Goal: Task Accomplishment & Management: Complete application form

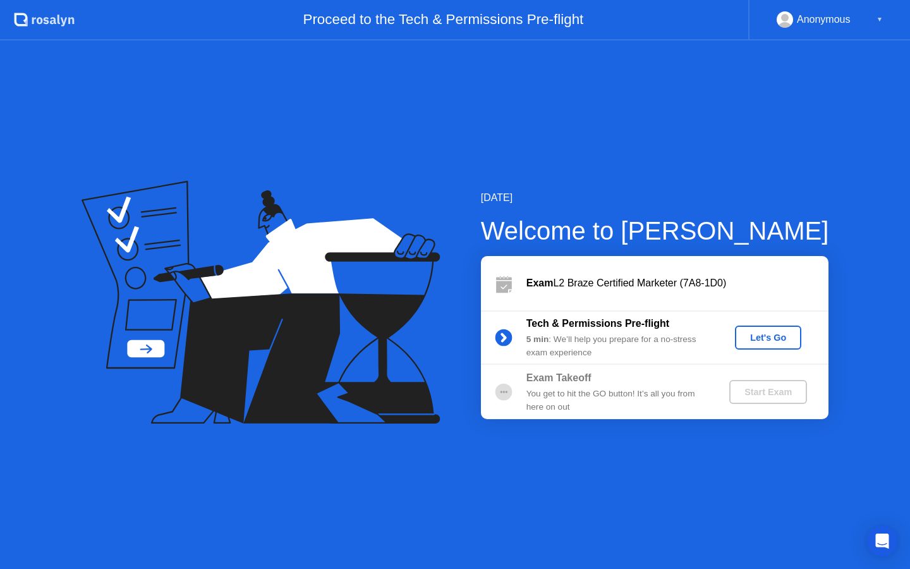
click at [776, 339] on div "Let's Go" at bounding box center [768, 337] width 56 height 10
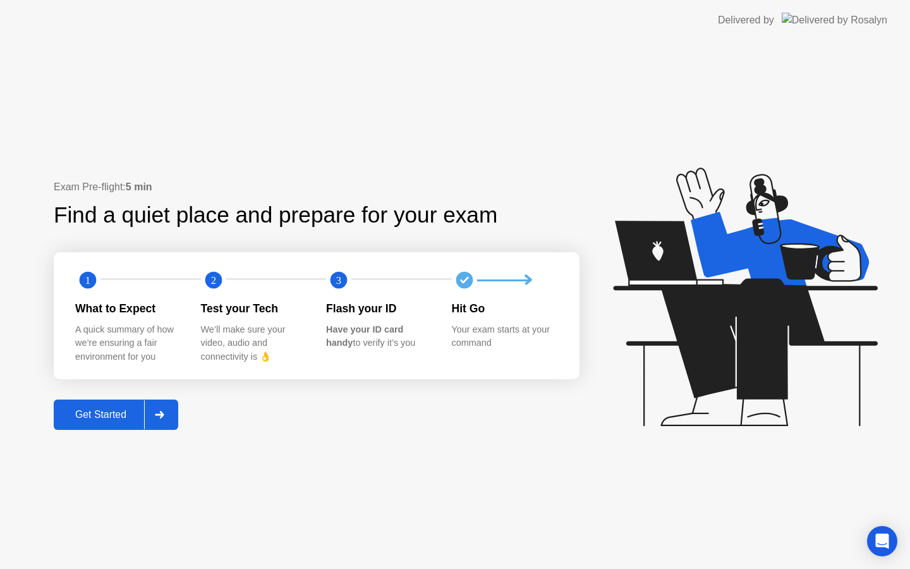
click at [116, 411] on div "Get Started" at bounding box center [101, 414] width 87 height 11
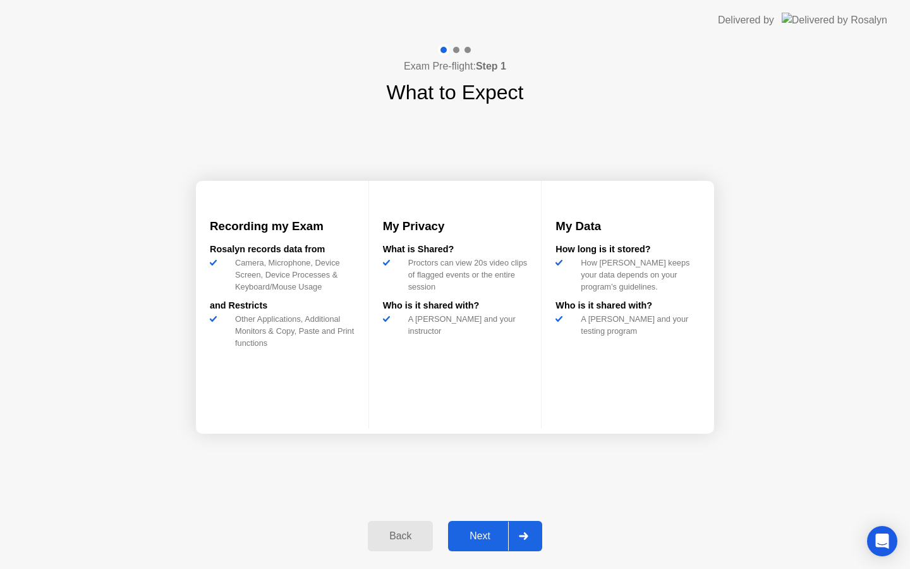
click at [480, 533] on div "Next" at bounding box center [480, 535] width 56 height 11
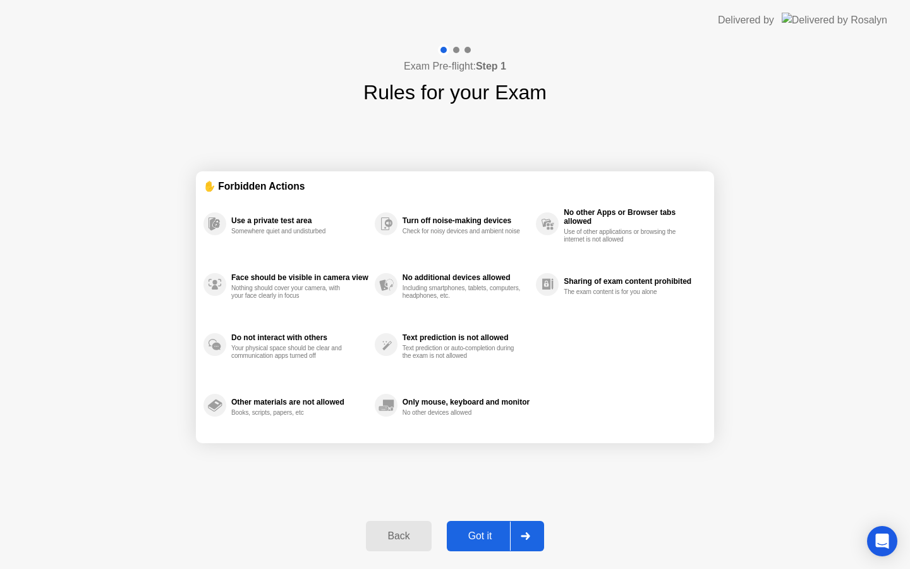
click at [480, 533] on div "Got it" at bounding box center [480, 535] width 59 height 11
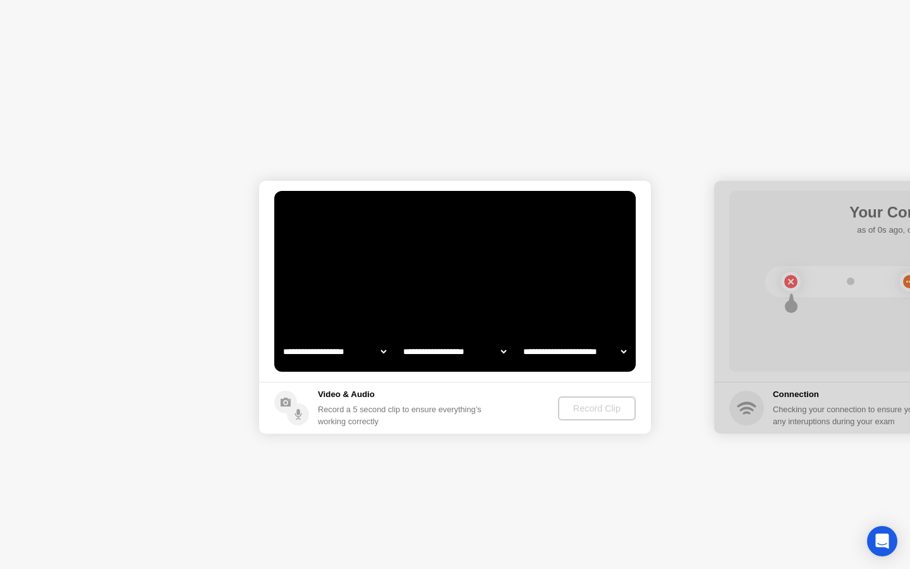
select select "**********"
select select "*******"
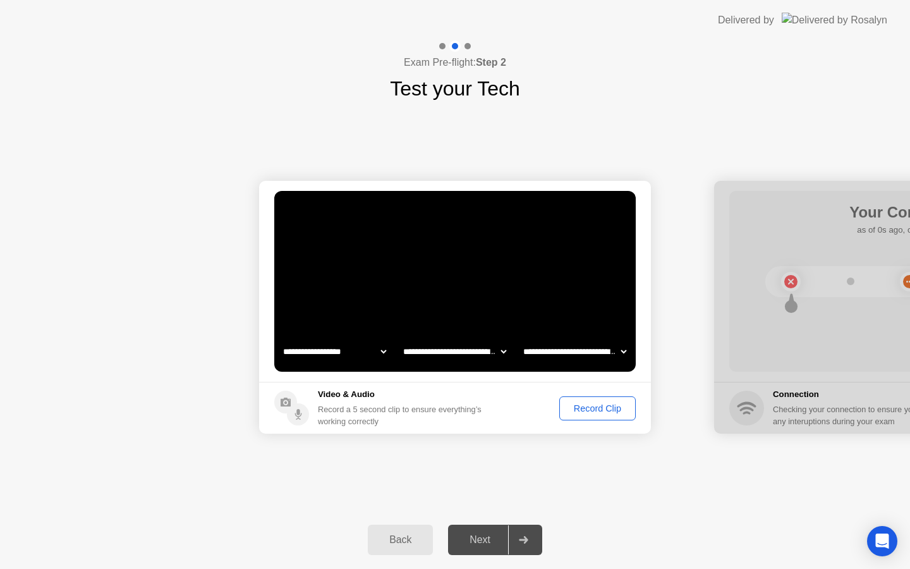
click at [586, 408] on div "Record Clip" at bounding box center [598, 408] width 68 height 10
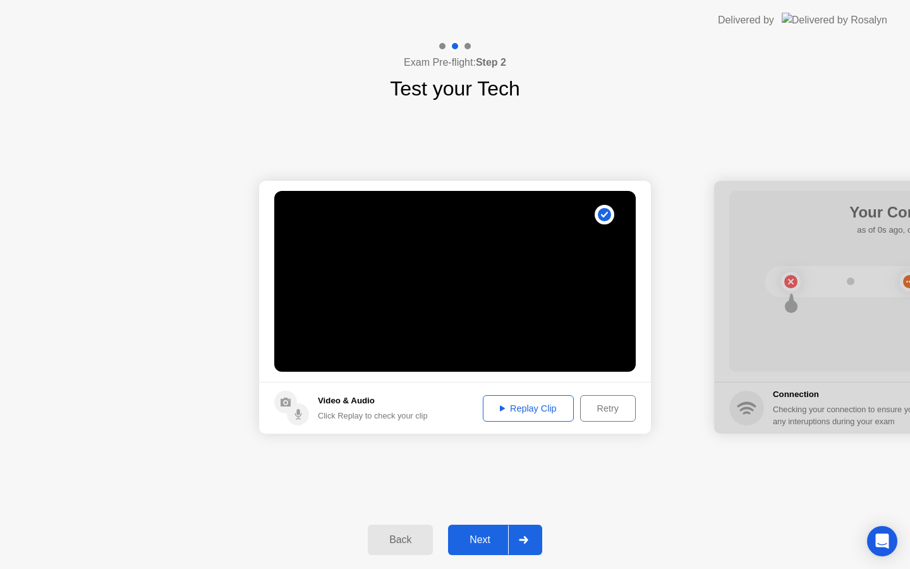
click at [485, 529] on button "Next" at bounding box center [495, 540] width 94 height 30
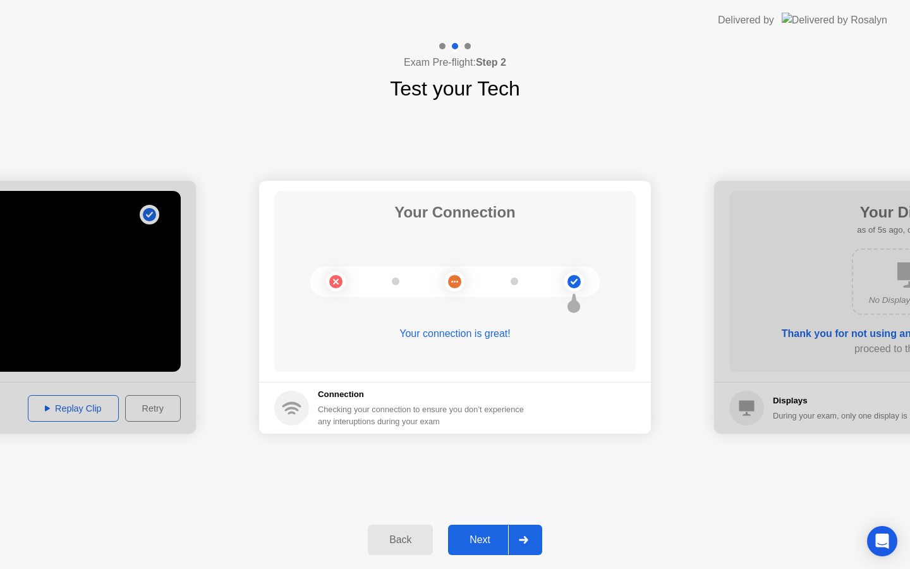
click at [497, 538] on div "Next" at bounding box center [480, 539] width 56 height 11
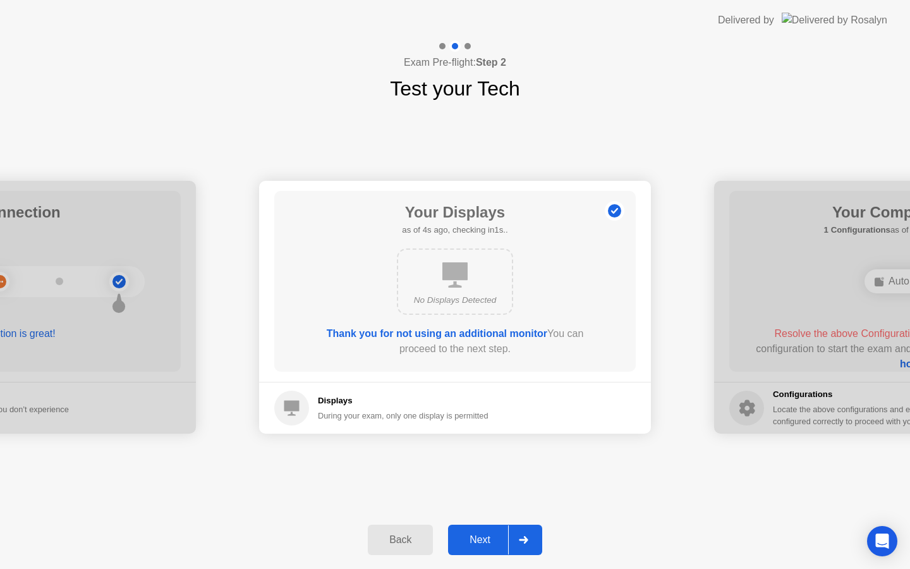
click at [487, 550] on button "Next" at bounding box center [495, 540] width 94 height 30
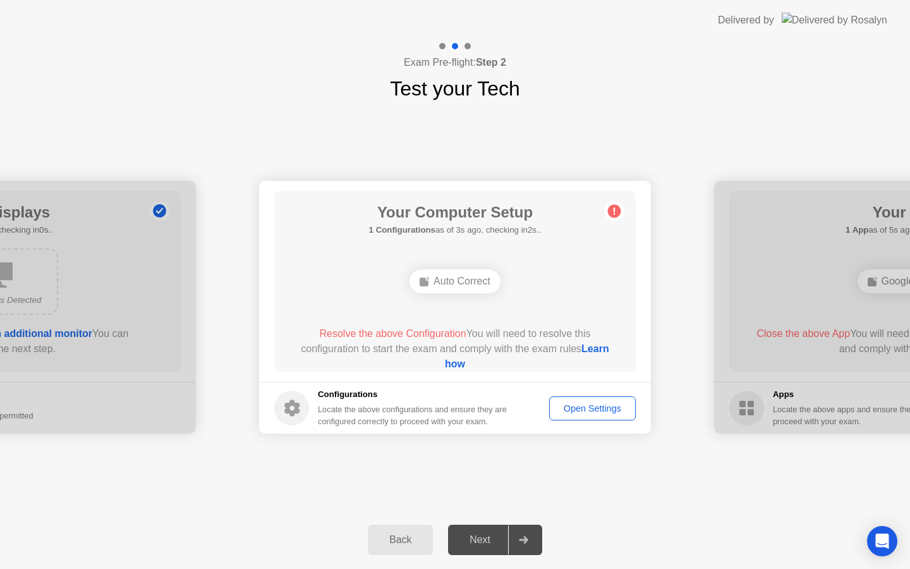
click at [572, 405] on div "Open Settings" at bounding box center [593, 408] width 78 height 10
click at [555, 456] on div "**********" at bounding box center [455, 307] width 910 height 407
click at [504, 317] on div "Your Computer Setup 1 Configurations as of 4s ago, checking in1s.. Auto Correct…" at bounding box center [455, 281] width 362 height 181
click at [473, 275] on div "Auto Correct" at bounding box center [455, 281] width 91 height 24
click at [460, 286] on div "Auto Correct" at bounding box center [455, 281] width 91 height 24
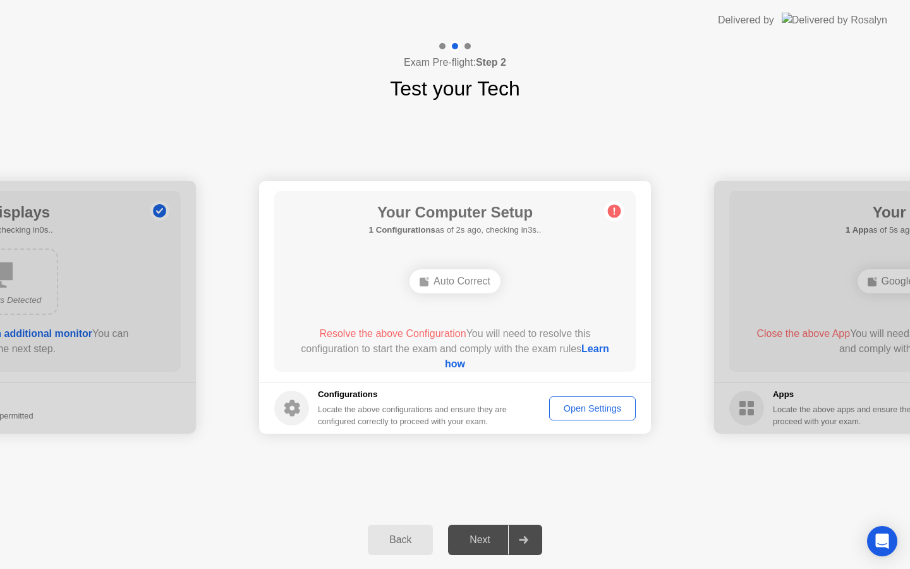
click at [583, 410] on div "Open Settings" at bounding box center [593, 408] width 78 height 10
click at [482, 286] on div "Auto Correct" at bounding box center [455, 281] width 91 height 24
click at [464, 284] on div "Auto Correct" at bounding box center [455, 281] width 91 height 24
click at [577, 410] on div "Open Settings" at bounding box center [593, 408] width 78 height 10
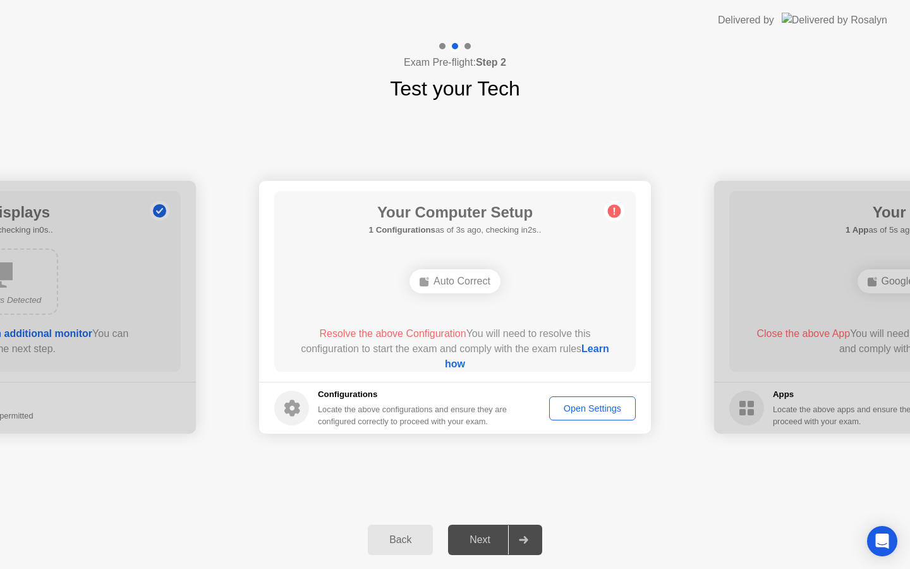
click at [484, 296] on div "Auto Correct" at bounding box center [455, 281] width 290 height 34
click at [526, 339] on div "Resolve the above Configuration You will need to resolve this configuration to …" at bounding box center [456, 349] width 326 height 46
click at [618, 217] on icon at bounding box center [614, 211] width 20 height 20
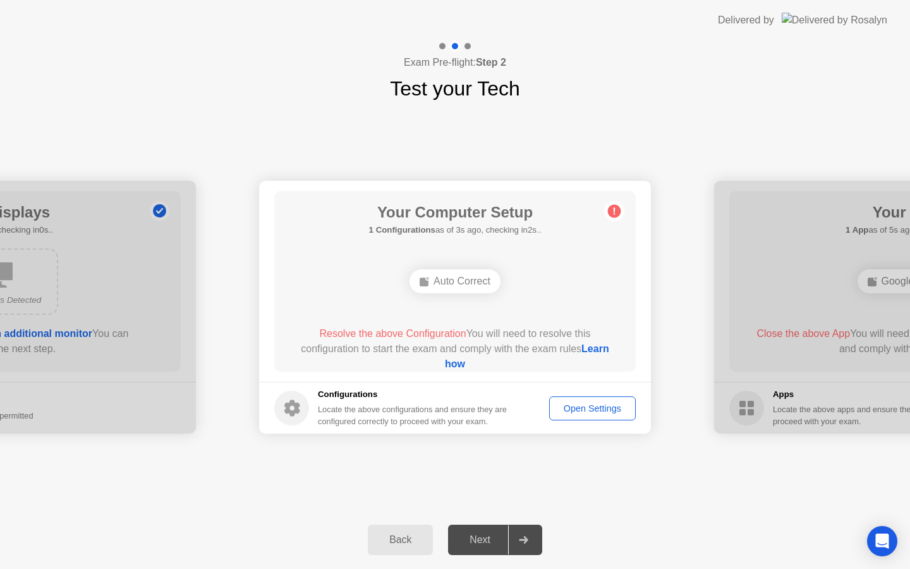
click at [618, 217] on icon at bounding box center [614, 211] width 20 height 20
click at [613, 204] on icon at bounding box center [614, 211] width 20 height 20
click at [443, 289] on div "Auto Correct" at bounding box center [455, 281] width 91 height 24
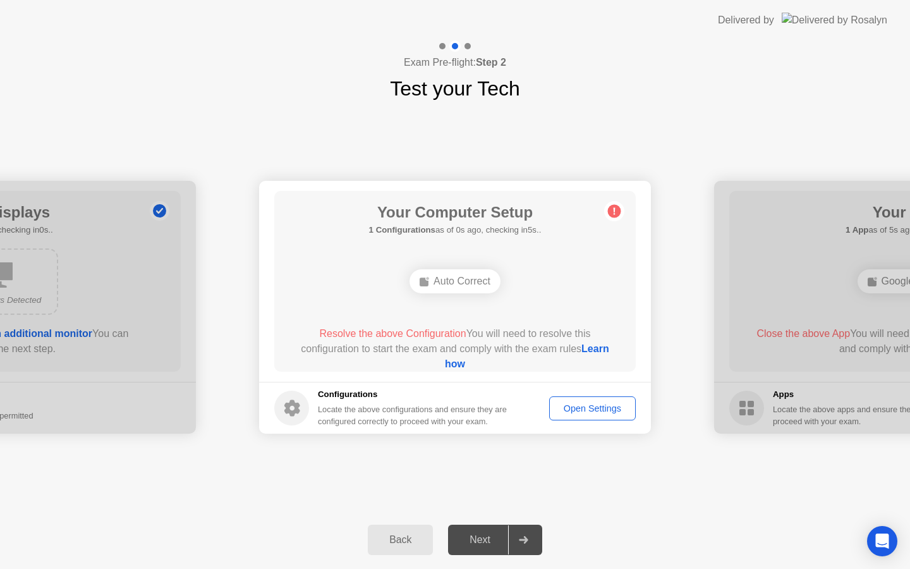
click at [443, 289] on div "Auto Correct" at bounding box center [455, 281] width 91 height 24
click at [463, 360] on link "Learn how" at bounding box center [527, 356] width 164 height 26
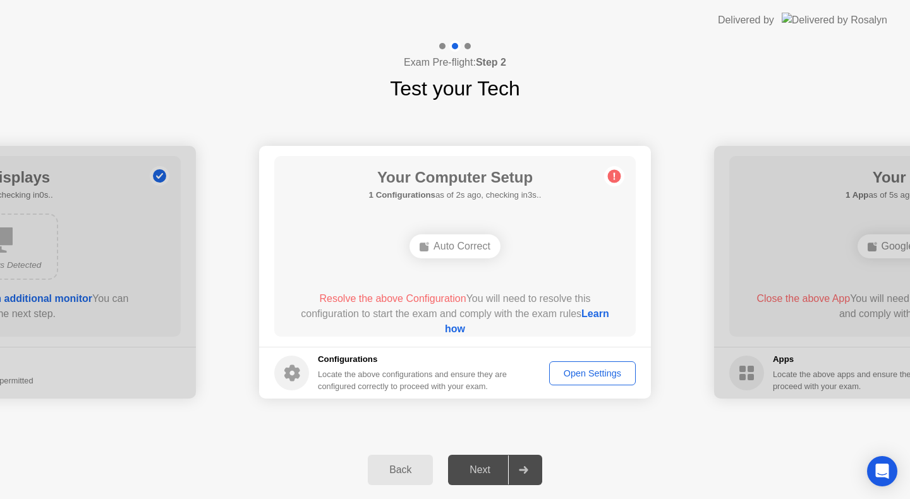
click at [383, 300] on span "Resolve the above Configuration" at bounding box center [392, 298] width 147 height 11
click at [415, 300] on span "Resolve the above Configuration" at bounding box center [392, 298] width 147 height 11
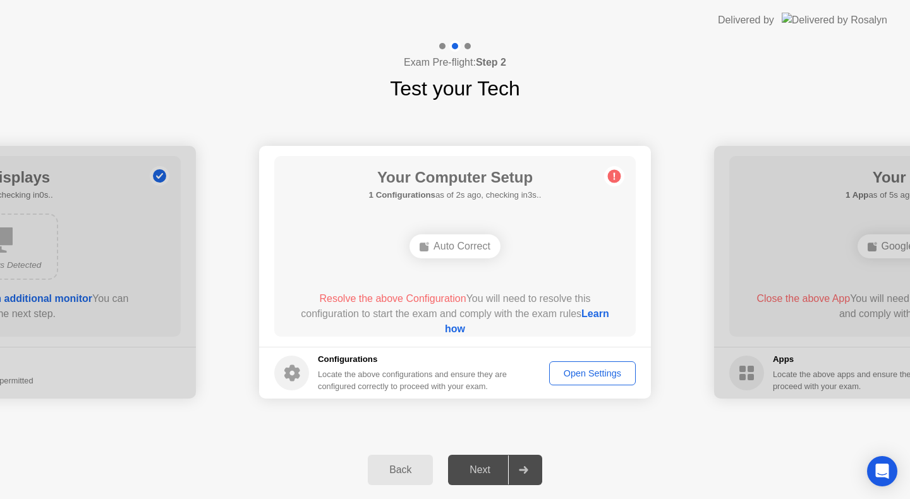
click at [445, 328] on link "Learn how" at bounding box center [527, 321] width 164 height 26
click at [437, 252] on div "Auto Correct" at bounding box center [455, 247] width 91 height 24
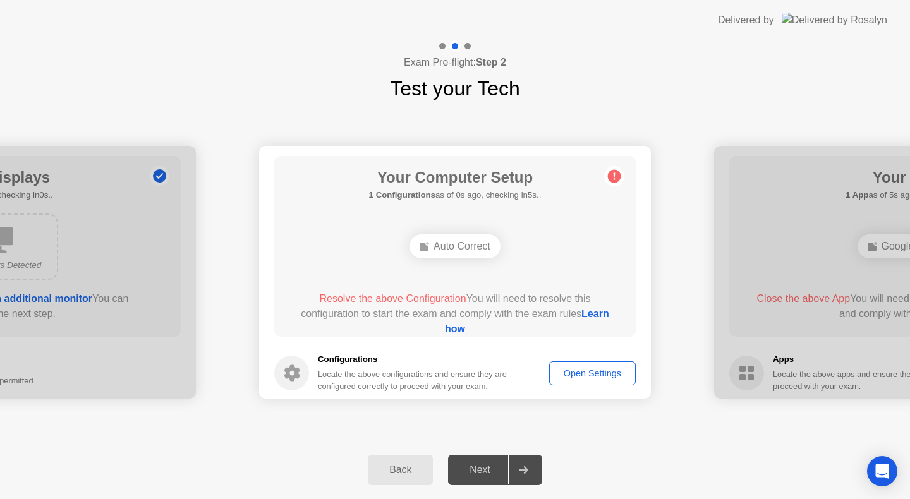
click at [437, 252] on div "Auto Correct" at bounding box center [455, 247] width 91 height 24
click at [398, 298] on span "Resolve the above Configuration" at bounding box center [392, 298] width 147 height 11
click at [462, 329] on link "Learn how" at bounding box center [527, 321] width 164 height 26
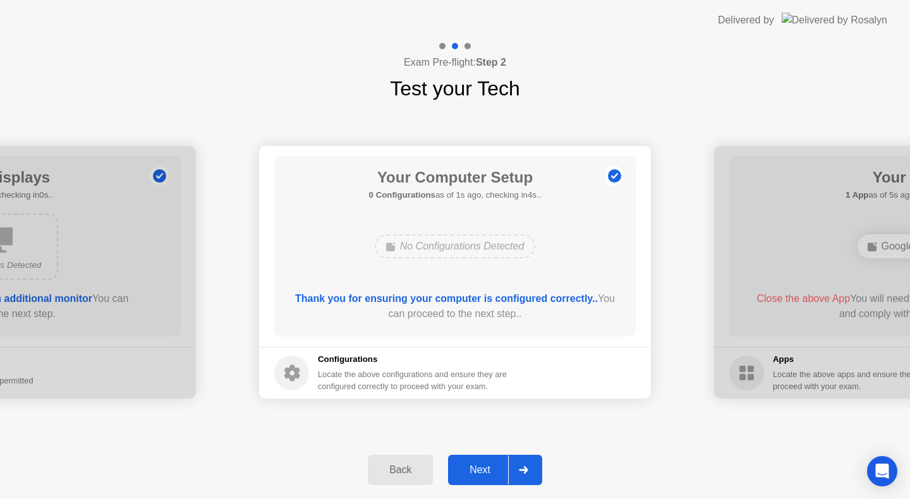
click at [471, 458] on button "Next" at bounding box center [495, 470] width 94 height 30
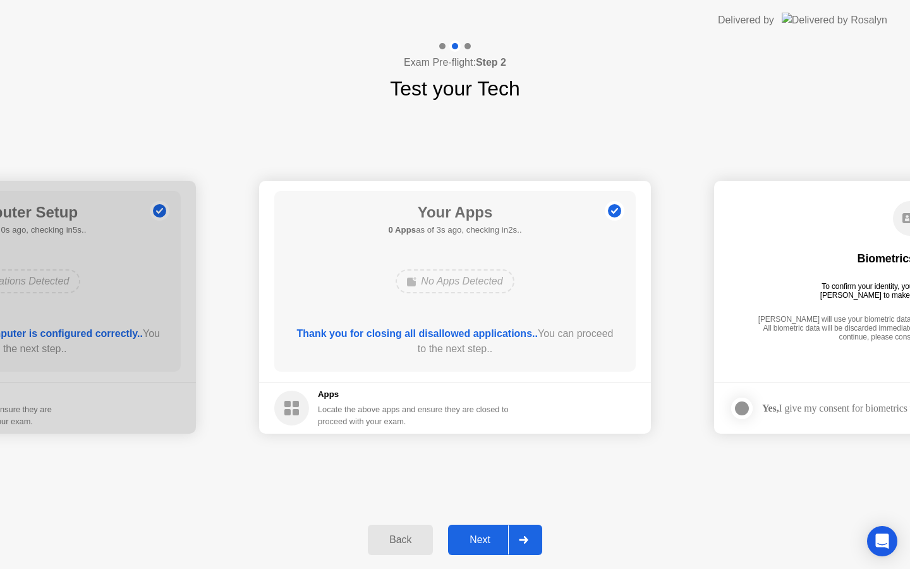
click at [493, 536] on div "Next" at bounding box center [480, 539] width 56 height 11
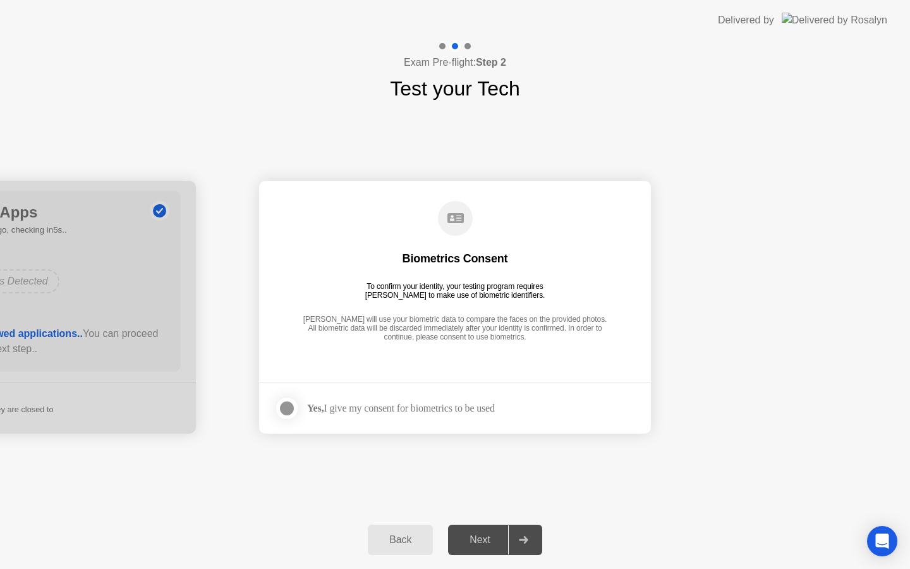
click at [298, 410] on label at bounding box center [290, 408] width 33 height 25
click at [477, 539] on div "Next" at bounding box center [480, 539] width 56 height 11
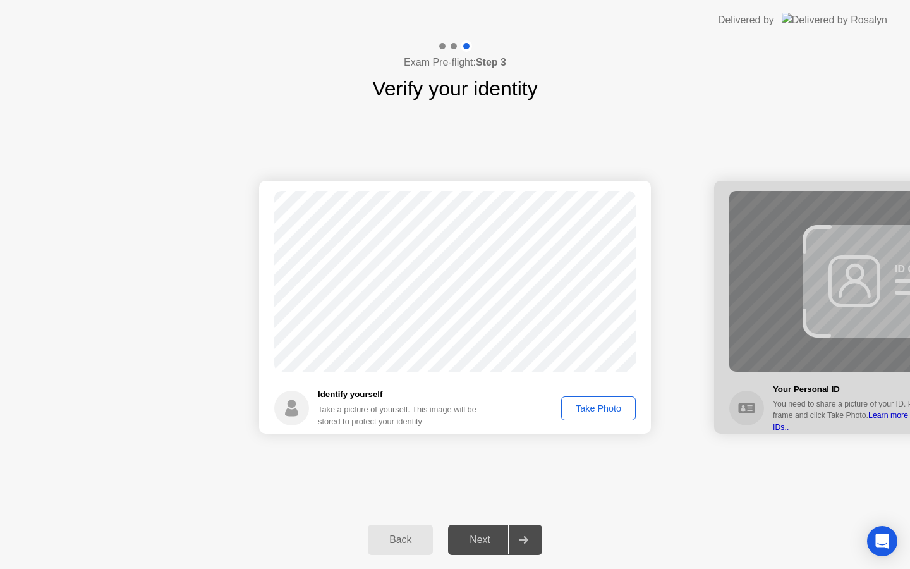
click at [581, 408] on div "Take Photo" at bounding box center [599, 408] width 66 height 10
click at [483, 535] on div "Next" at bounding box center [480, 539] width 56 height 11
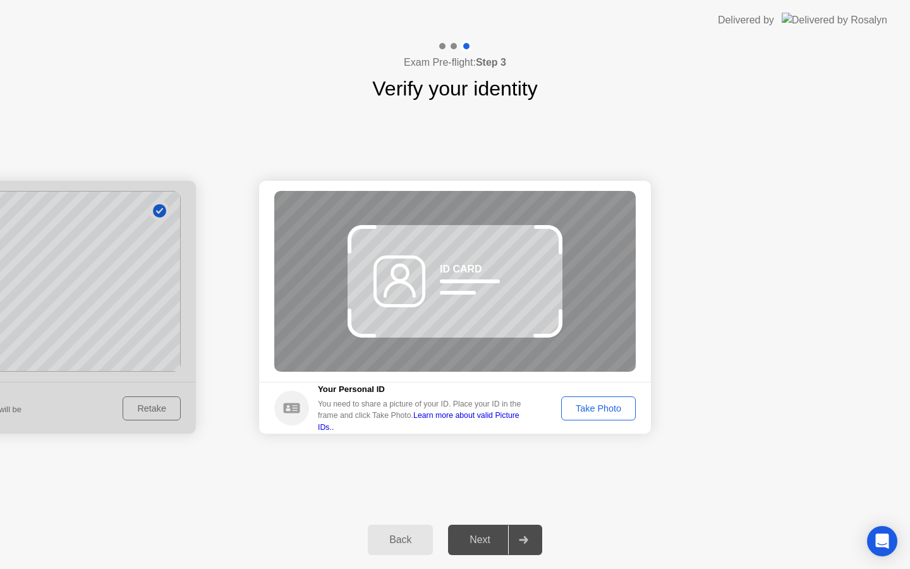
click at [574, 406] on div "Take Photo" at bounding box center [599, 408] width 66 height 10
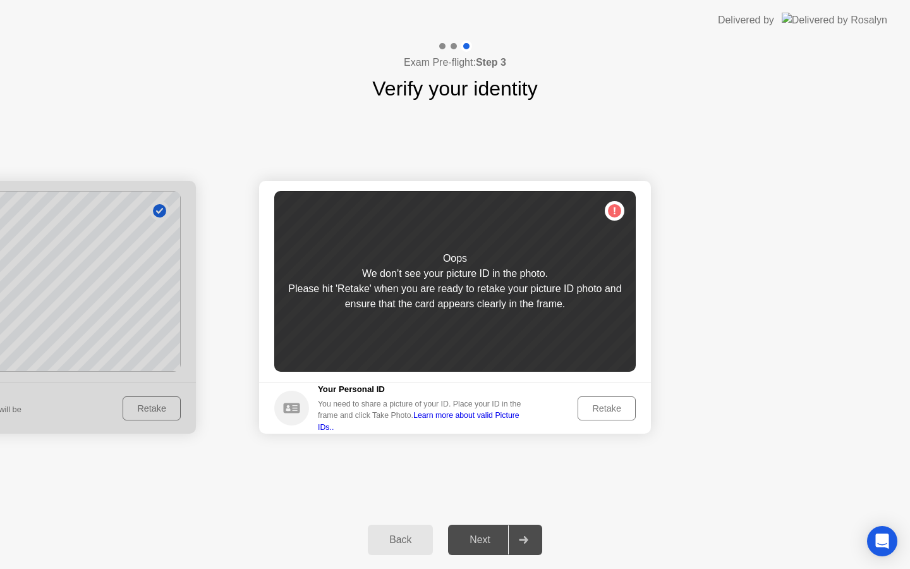
click at [583, 405] on div "Retake" at bounding box center [606, 408] width 49 height 10
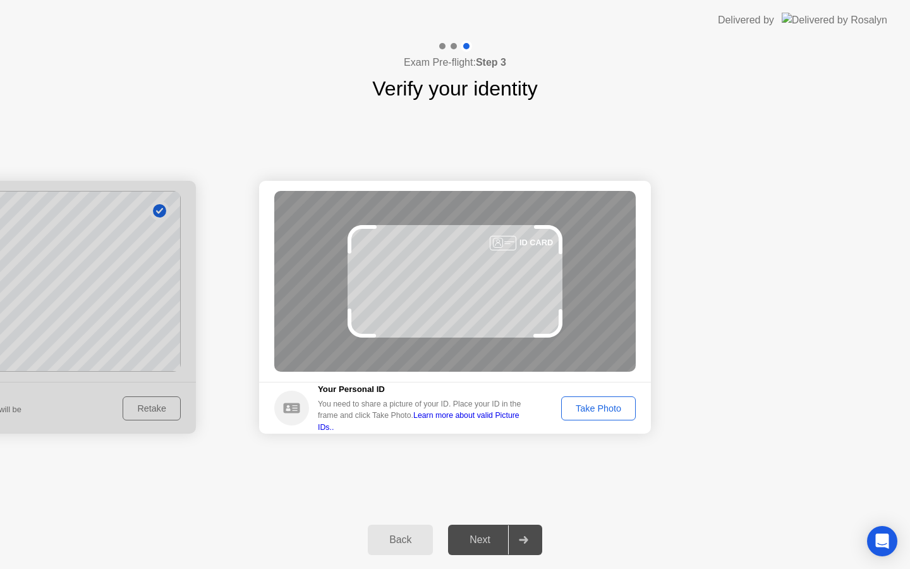
click at [616, 405] on div "Take Photo" at bounding box center [599, 408] width 66 height 10
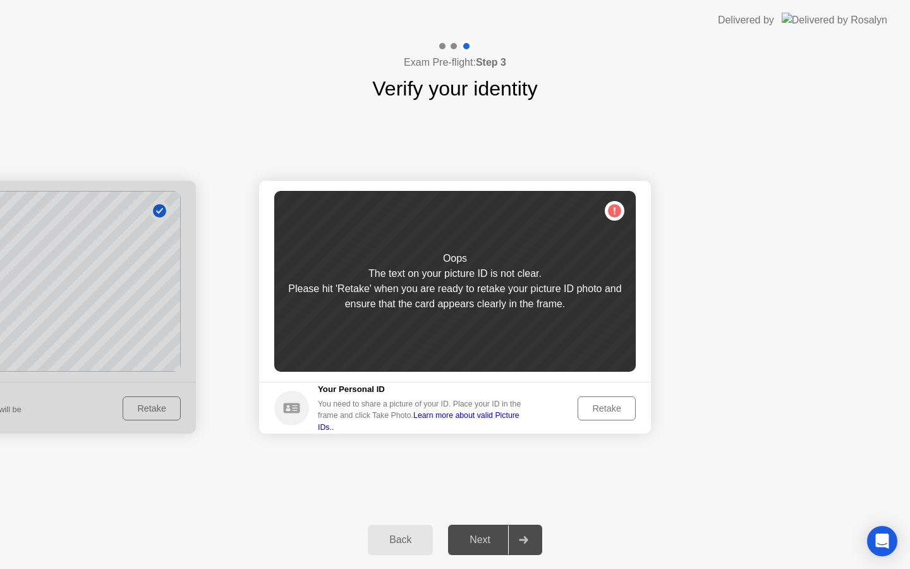
click at [616, 405] on div "Retake" at bounding box center [606, 408] width 49 height 10
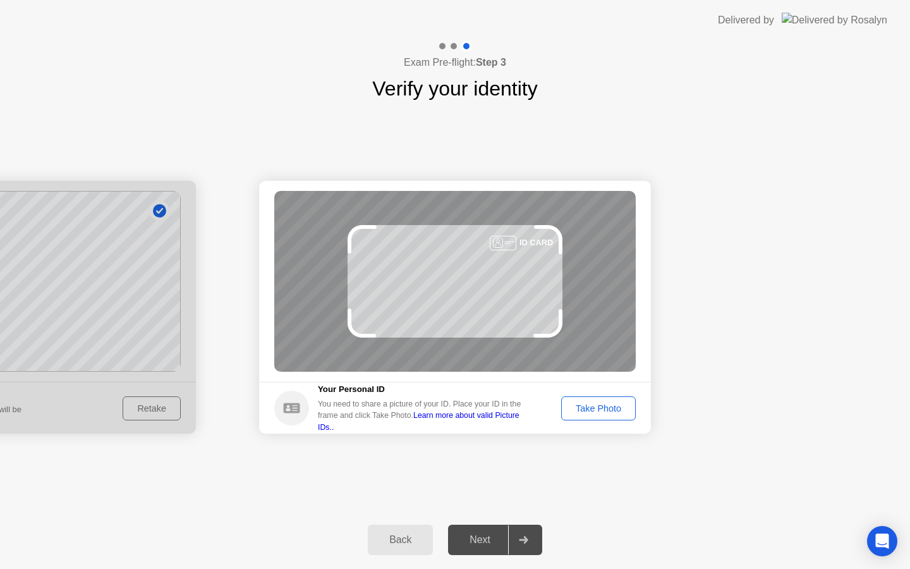
click at [616, 405] on div "Take Photo" at bounding box center [599, 408] width 66 height 10
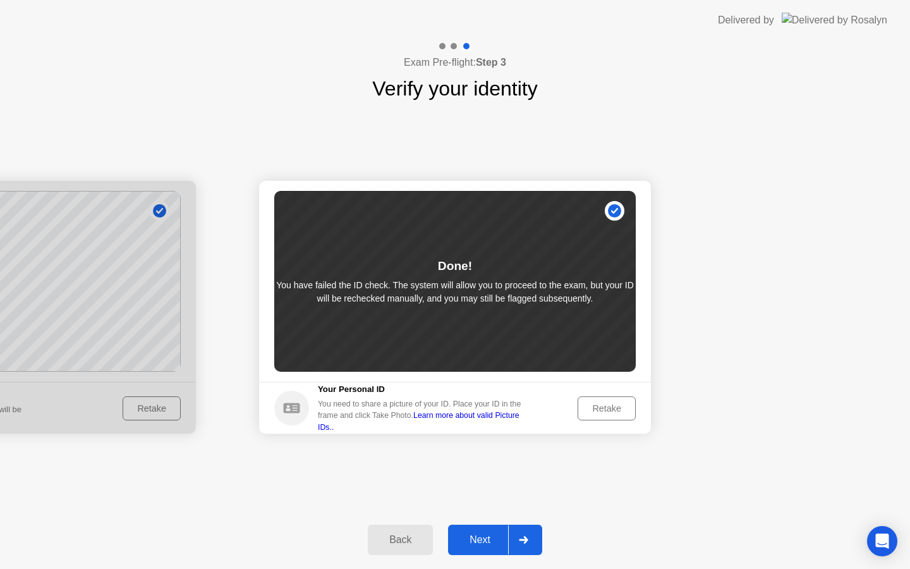
click at [489, 542] on div "Next" at bounding box center [480, 539] width 56 height 11
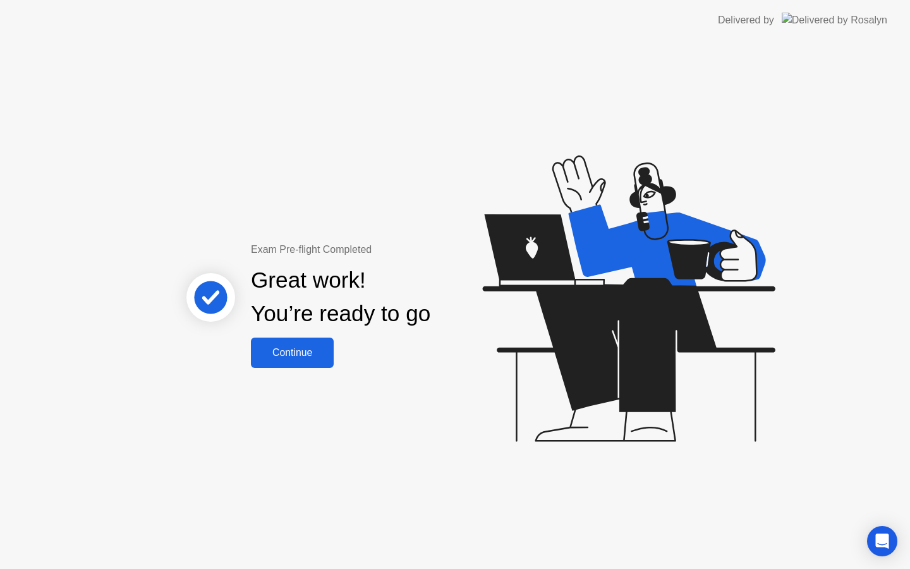
click at [324, 358] on div "Continue" at bounding box center [292, 352] width 75 height 11
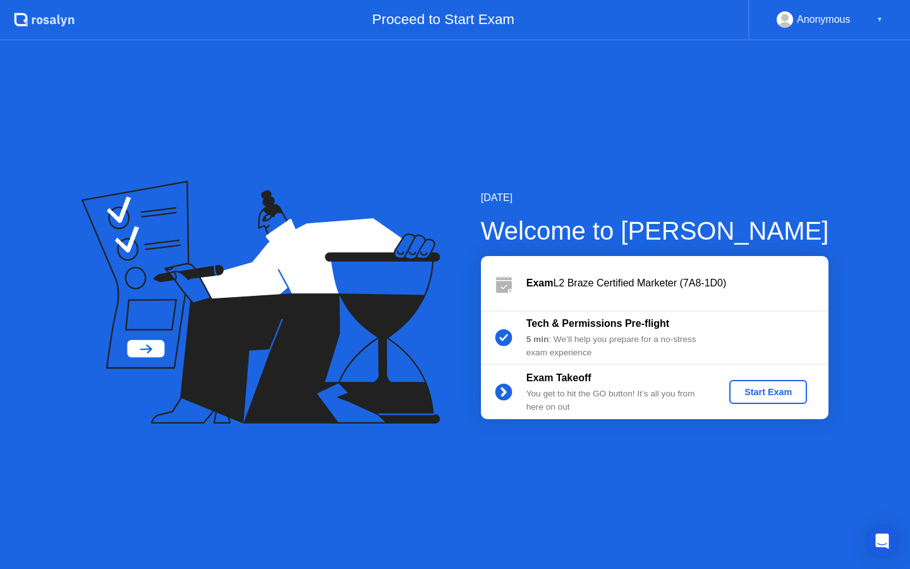
click at [764, 387] on div "Start Exam" at bounding box center [768, 392] width 68 height 10
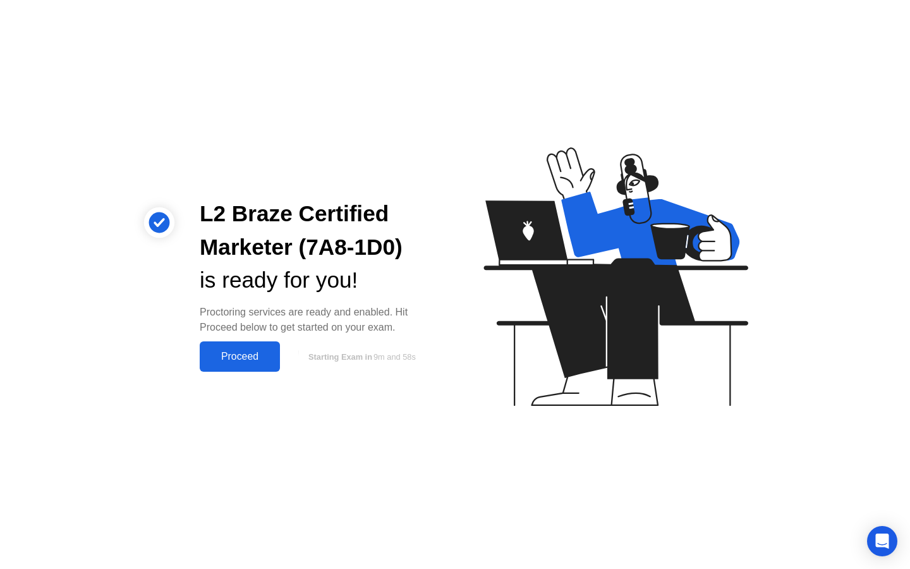
click at [233, 356] on div "Proceed" at bounding box center [240, 356] width 73 height 11
